Goal: Find specific page/section: Find specific page/section

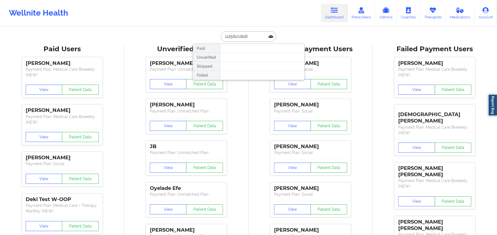
paste input "Takyah Hall"
type input "Takyah Hall"
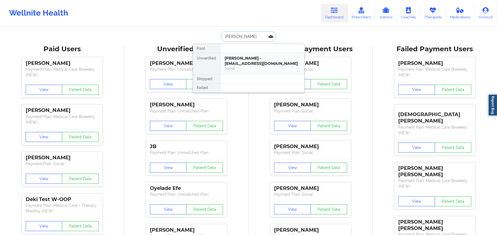
click at [232, 56] on div "Takyah Hall - takyahhall@gmail.com" at bounding box center [262, 61] width 75 height 10
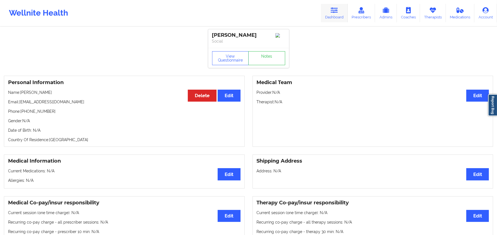
click at [329, 9] on link "Dashboard" at bounding box center [334, 13] width 27 height 18
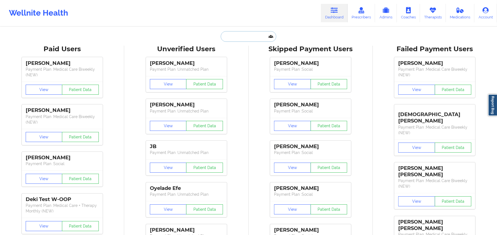
click at [240, 36] on input "text" at bounding box center [248, 36] width 55 height 11
paste input "Takyah Hall"
type input "Takyah Hall"
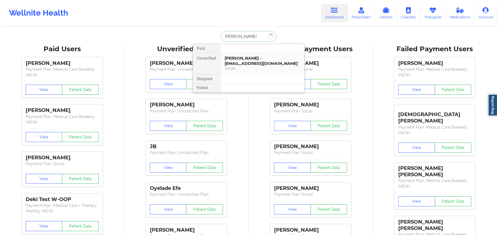
click at [241, 55] on div "Takyah Hall - takyahhall@gmail.com Social" at bounding box center [262, 63] width 84 height 21
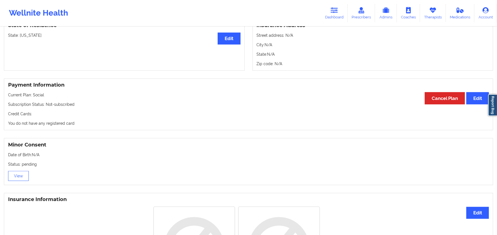
scroll to position [279, 0]
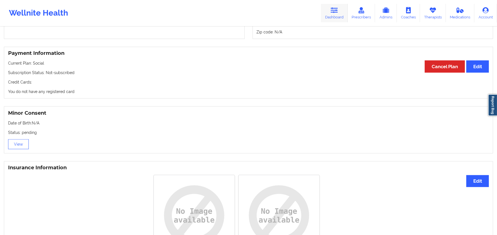
click at [332, 12] on icon at bounding box center [333, 10] width 7 height 6
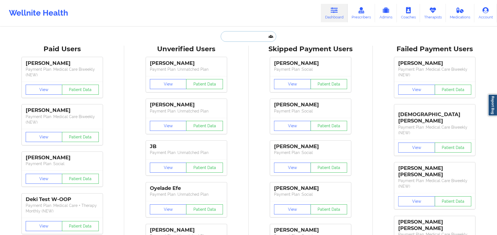
click at [244, 32] on input "text" at bounding box center [248, 36] width 55 height 11
paste input "Ben Gardner"
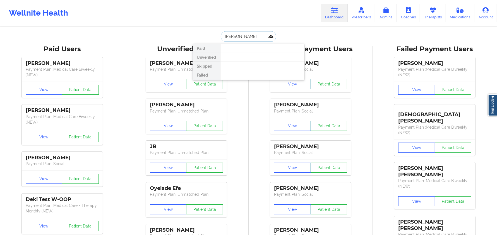
click at [224, 34] on input "Ben Gardner" at bounding box center [248, 36] width 55 height 11
click at [228, 32] on input "Ben Gardner" at bounding box center [248, 36] width 55 height 11
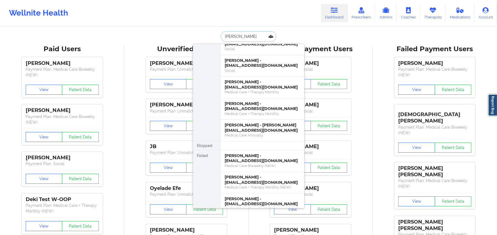
click at [250, 36] on input "Gardner" at bounding box center [248, 36] width 55 height 11
paste input "Pavitra Shah"
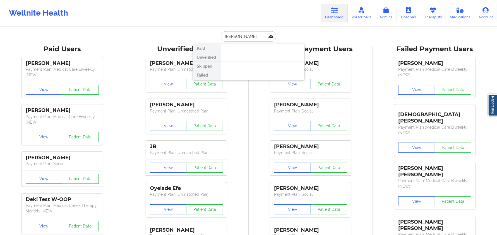
click at [242, 36] on input "Pavitra Shah" at bounding box center [248, 36] width 55 height 11
click at [224, 35] on input "Pavitra" at bounding box center [248, 36] width 55 height 11
paste input "Jordan Barrow"
type input "Jordan Barrow"
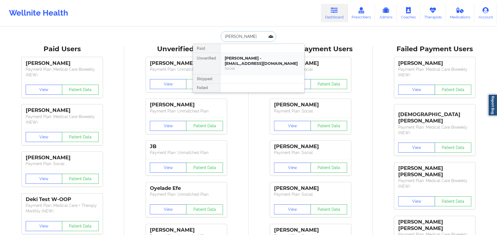
click at [248, 59] on div "Jordan Barrow - unc2k4@gmail.com" at bounding box center [262, 61] width 75 height 10
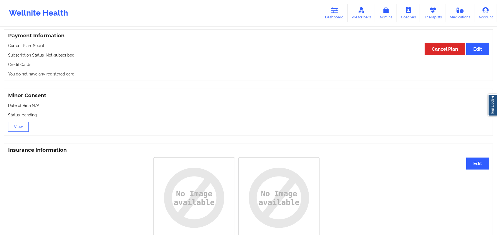
scroll to position [297, 0]
click at [337, 12] on icon at bounding box center [333, 10] width 7 height 6
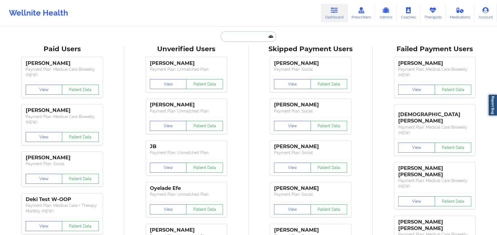
click at [254, 36] on input "text" at bounding box center [248, 36] width 55 height 11
paste input "Margaret Susan"
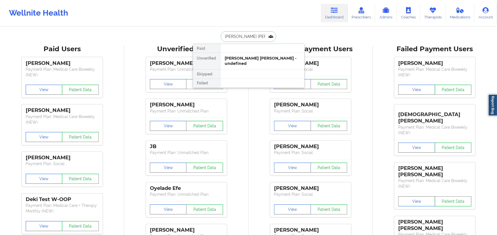
type input "Margaret Susan"
click at [275, 59] on div "Margaret Susan Powell - undefined" at bounding box center [262, 61] width 75 height 10
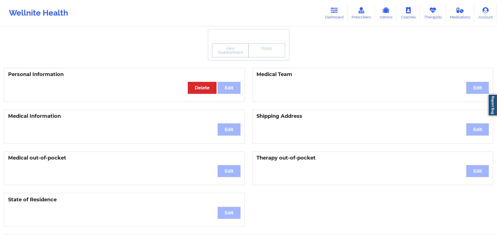
click at [275, 59] on div "View Questionnaire Notes" at bounding box center [248, 50] width 81 height 20
